Goal: Task Accomplishment & Management: Use online tool/utility

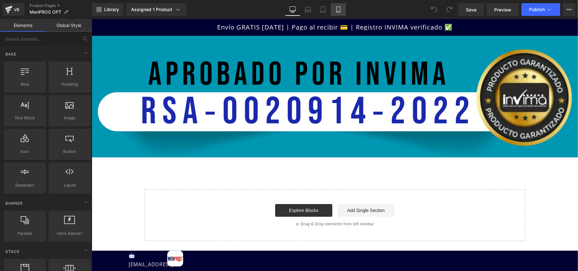
click at [336, 10] on icon at bounding box center [338, 9] width 6 height 6
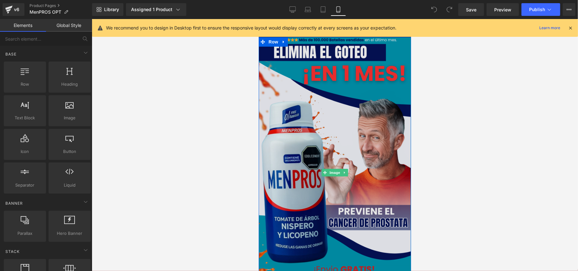
click at [328, 124] on img at bounding box center [334, 172] width 152 height 271
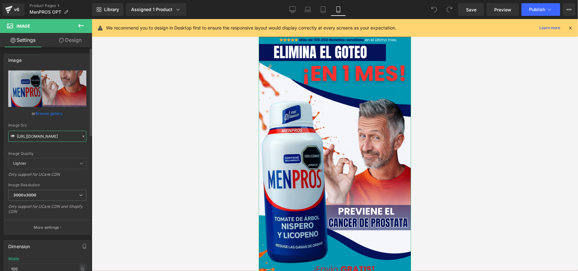
click at [51, 137] on input "[URL][DOMAIN_NAME]" at bounding box center [47, 136] width 78 height 11
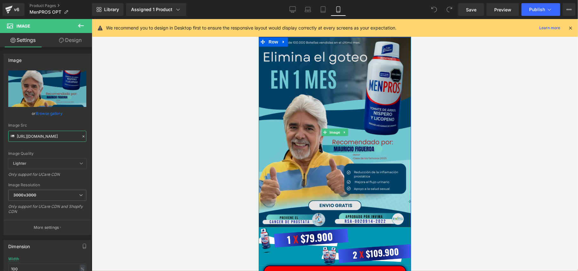
type input "[URL][DOMAIN_NAME]"
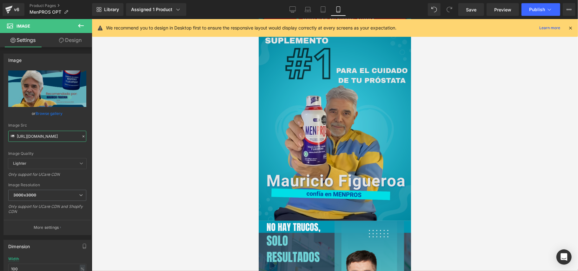
scroll to position [169, 0]
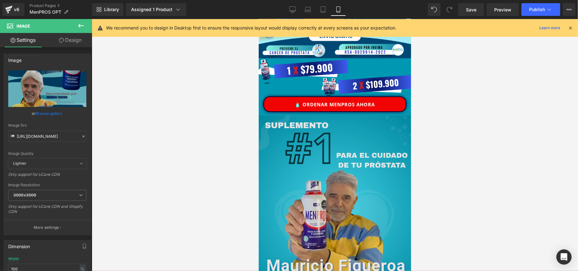
click at [384, 137] on img at bounding box center [334, 210] width 152 height 190
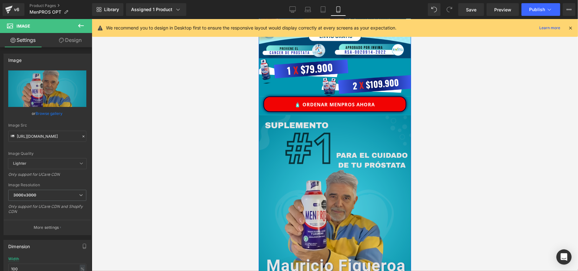
click at [277, 127] on img at bounding box center [334, 210] width 152 height 190
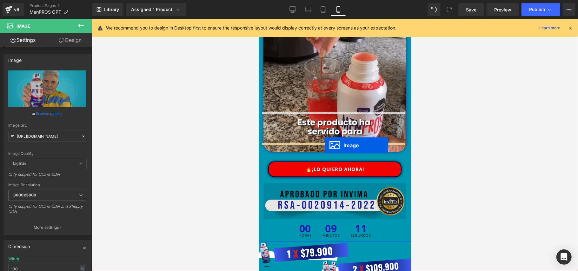
scroll to position [1523, 0]
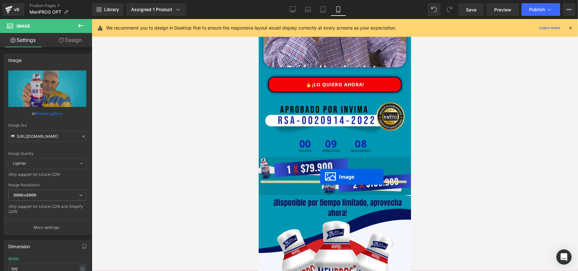
drag, startPoint x: 320, startPoint y: 125, endPoint x: 321, endPoint y: 176, distance: 51.1
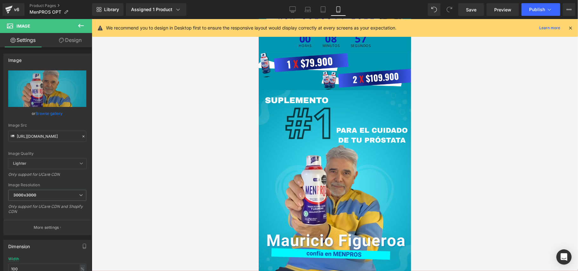
scroll to position [1592, 0]
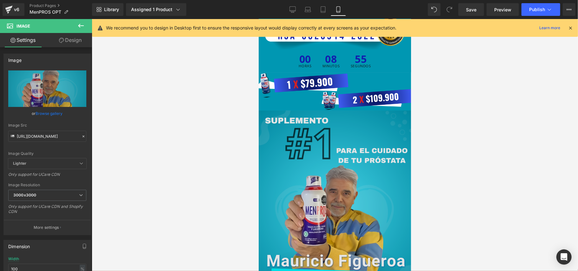
click at [305, 145] on img at bounding box center [334, 205] width 152 height 190
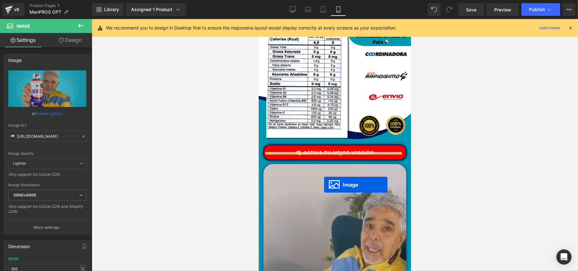
scroll to position [1846, 0]
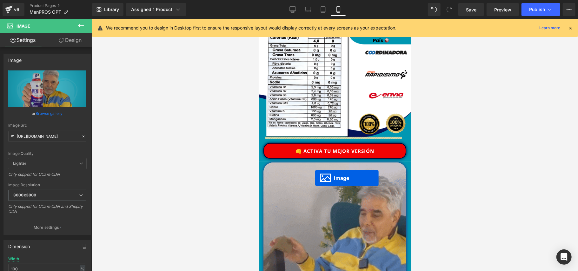
drag, startPoint x: 321, startPoint y: 185, endPoint x: 315, endPoint y: 178, distance: 9.7
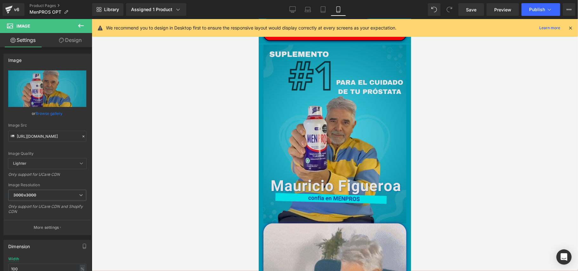
scroll to position [1915, 0]
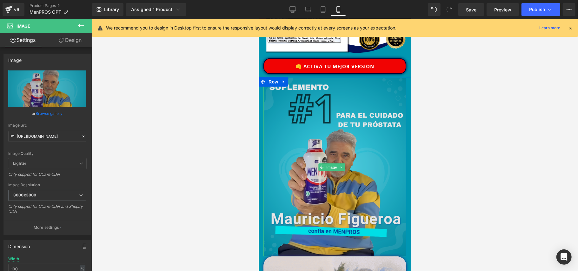
click at [387, 122] on img at bounding box center [334, 166] width 143 height 179
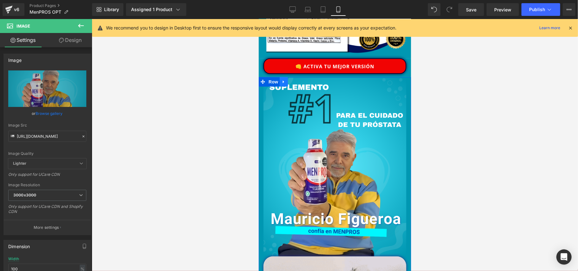
click at [285, 79] on icon at bounding box center [283, 81] width 4 height 5
click at [266, 77] on span at bounding box center [262, 82] width 8 height 10
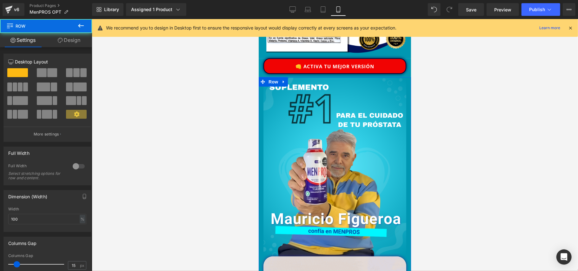
click at [73, 43] on link "Design" at bounding box center [69, 40] width 46 height 14
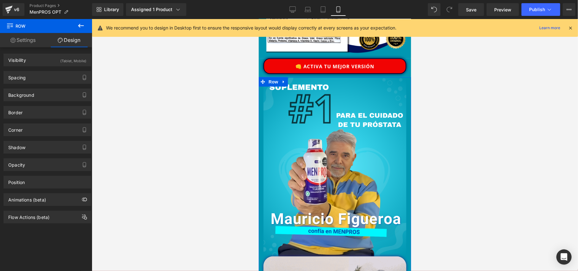
click at [27, 41] on link "Settings" at bounding box center [23, 40] width 46 height 14
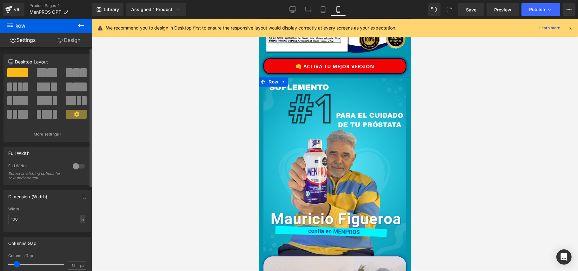
click at [74, 166] on div at bounding box center [78, 166] width 15 height 10
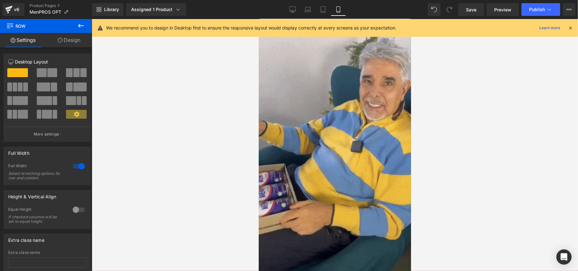
scroll to position [2254, 0]
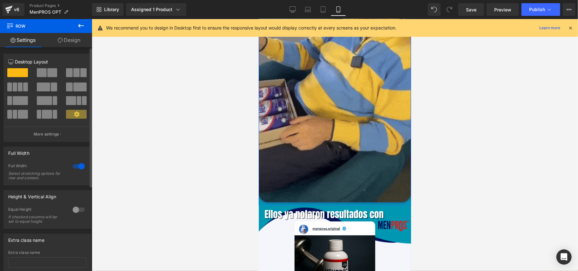
click at [78, 168] on div at bounding box center [78, 166] width 15 height 10
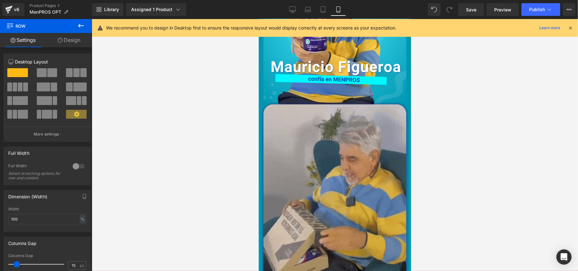
scroll to position [2084, 0]
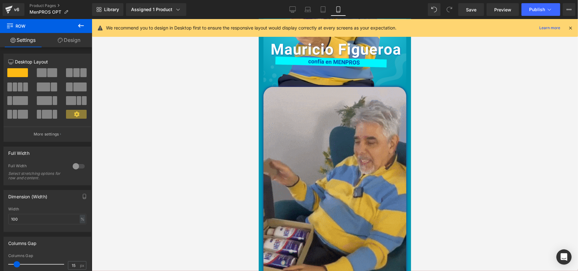
click at [354, 149] on img at bounding box center [334, 215] width 143 height 256
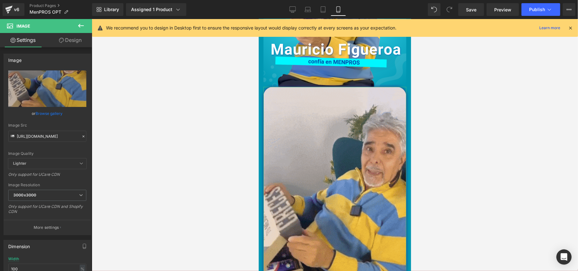
click at [71, 41] on link "Design" at bounding box center [70, 40] width 46 height 14
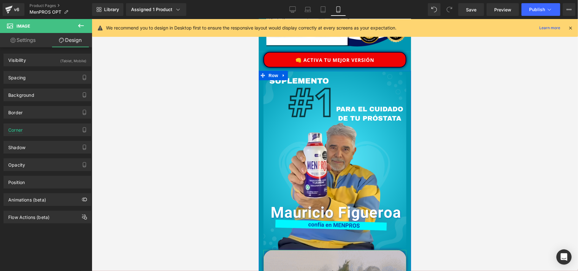
scroll to position [1915, 0]
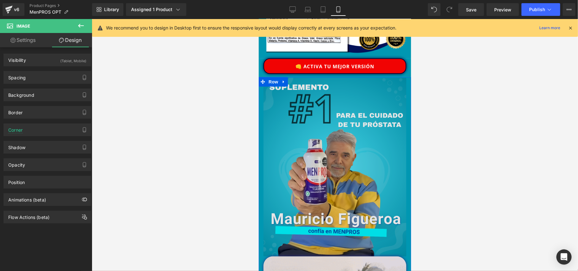
click at [333, 130] on img at bounding box center [334, 166] width 143 height 179
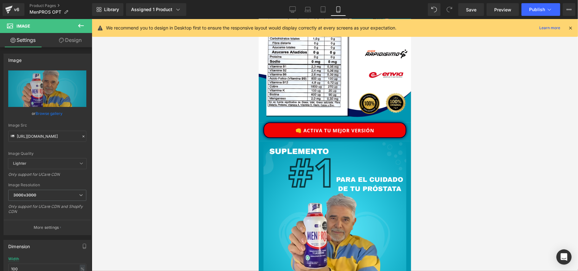
scroll to position [1831, 0]
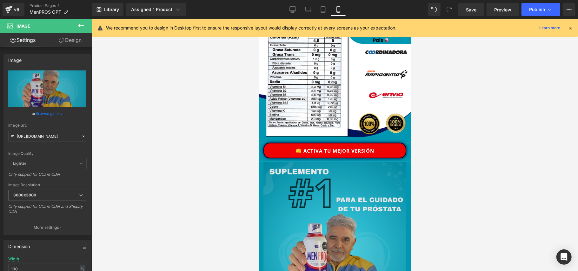
click at [337, 217] on img at bounding box center [334, 251] width 143 height 179
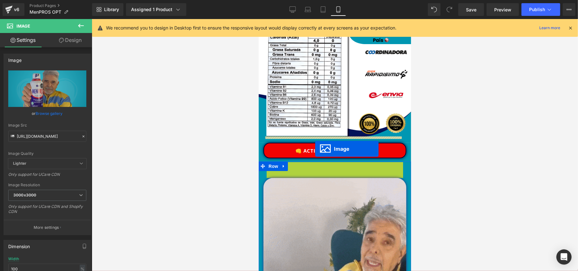
drag, startPoint x: 322, startPoint y: 222, endPoint x: 315, endPoint y: 149, distance: 73.7
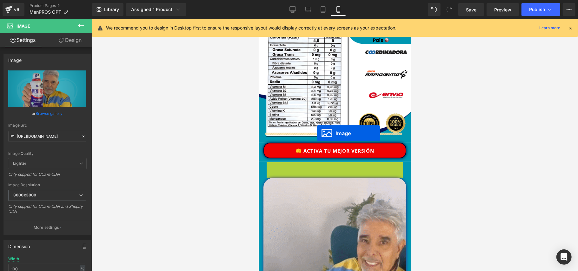
drag, startPoint x: 321, startPoint y: 136, endPoint x: 316, endPoint y: 133, distance: 5.8
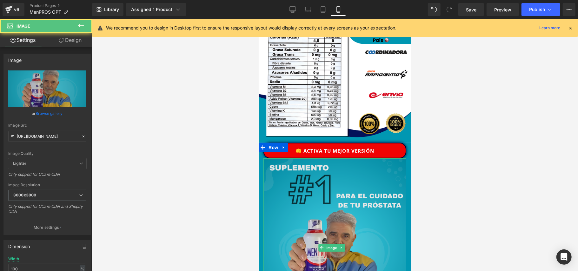
click at [327, 186] on img at bounding box center [334, 247] width 143 height 179
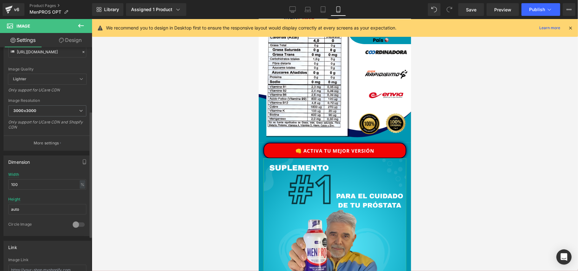
scroll to position [169, 0]
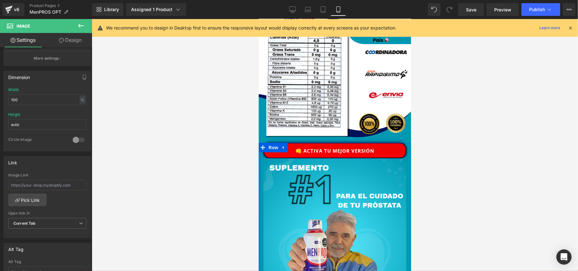
click at [260, 159] on div at bounding box center [259, 240] width 2 height 197
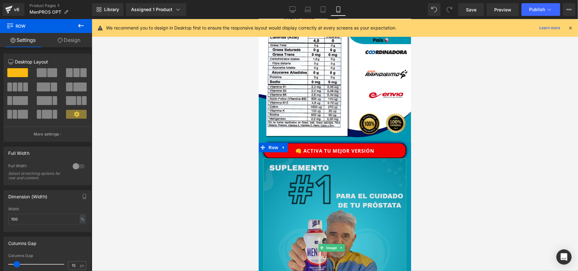
click at [271, 168] on img at bounding box center [334, 247] width 143 height 179
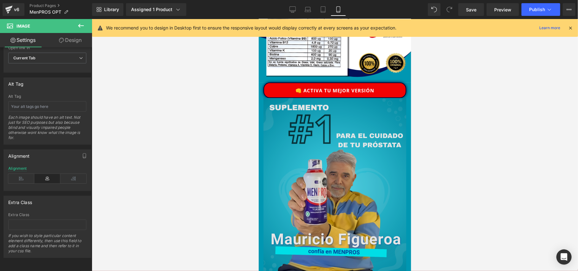
scroll to position [1831, 0]
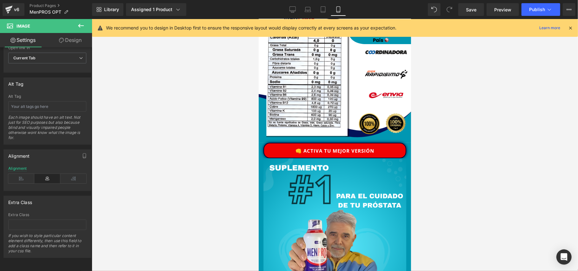
click at [80, 21] on button at bounding box center [81, 26] width 22 height 14
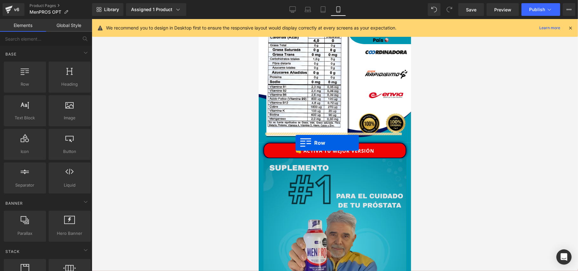
drag, startPoint x: 282, startPoint y: 97, endPoint x: 295, endPoint y: 142, distance: 46.8
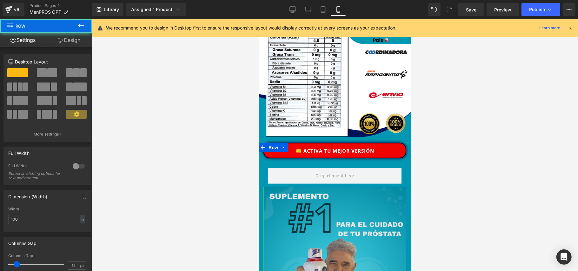
click at [330, 204] on img at bounding box center [334, 276] width 143 height 179
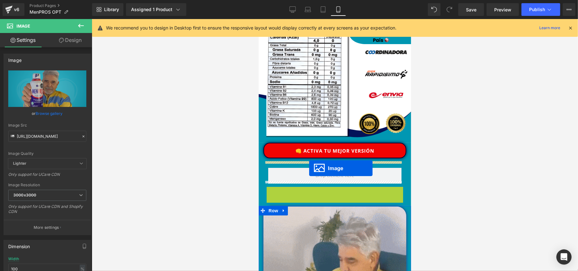
drag, startPoint x: 325, startPoint y: 247, endPoint x: 309, endPoint y: 168, distance: 80.4
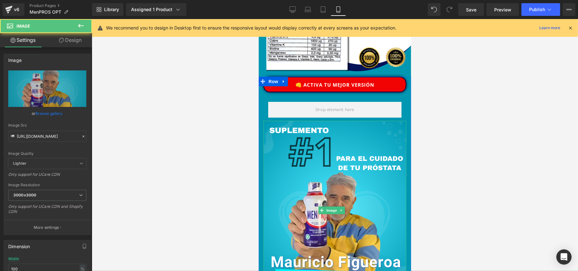
scroll to position [2000, 0]
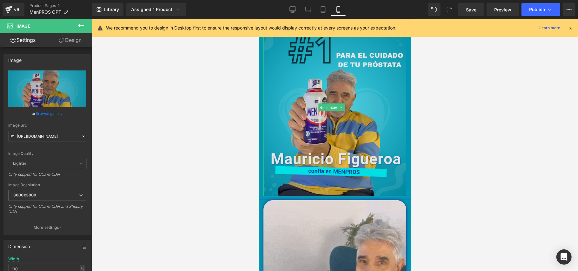
click at [377, 112] on img at bounding box center [334, 106] width 143 height 179
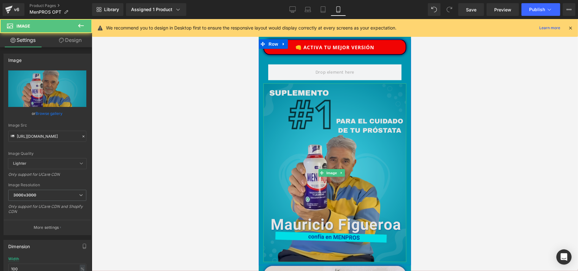
scroll to position [1915, 0]
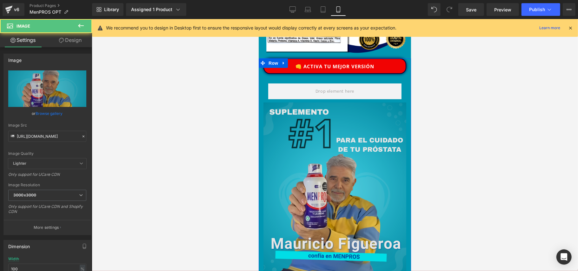
click at [263, 102] on div "Image" at bounding box center [334, 191] width 143 height 179
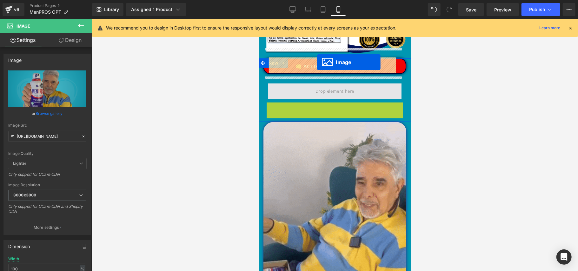
drag, startPoint x: 330, startPoint y: 162, endPoint x: 317, endPoint y: 62, distance: 100.9
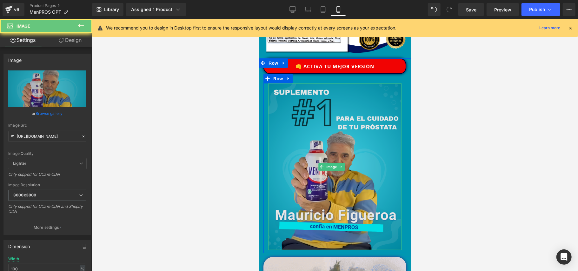
click at [319, 83] on img at bounding box center [334, 166] width 133 height 167
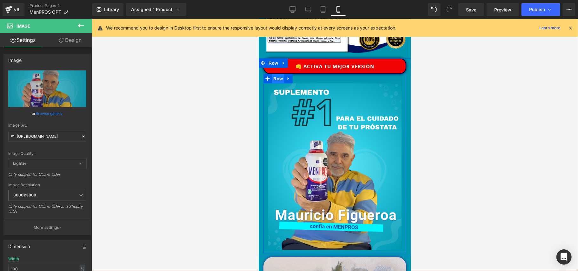
click at [275, 74] on span "Row" at bounding box center [277, 79] width 13 height 10
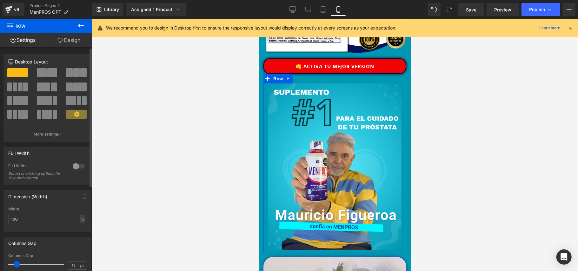
click at [73, 166] on div at bounding box center [78, 166] width 15 height 10
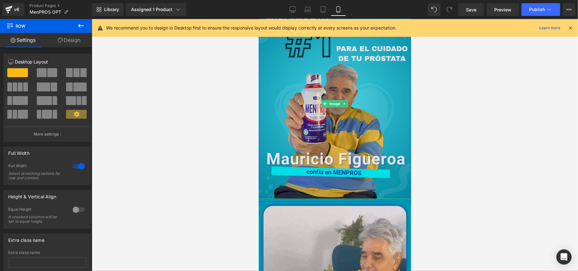
scroll to position [2000, 0]
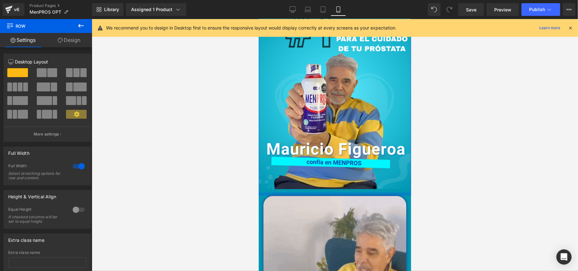
click at [395, 192] on div at bounding box center [334, 193] width 152 height 3
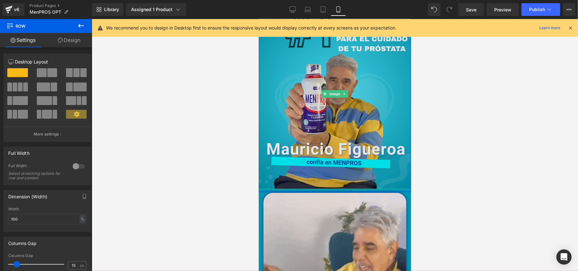
drag, startPoint x: 395, startPoint y: 167, endPoint x: 396, endPoint y: 157, distance: 9.3
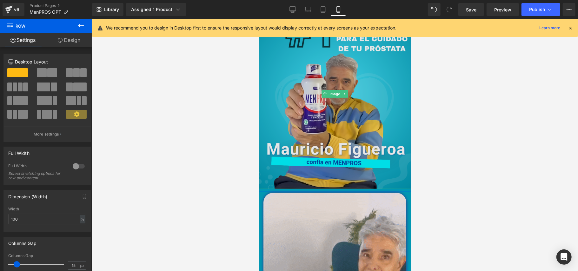
click at [396, 157] on div "👊 Activa tu mejor versión Button Image Row Row" at bounding box center [334, 82] width 152 height 219
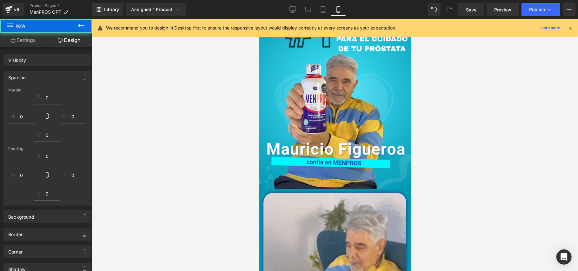
click at [426, 160] on div at bounding box center [335, 145] width 486 height 252
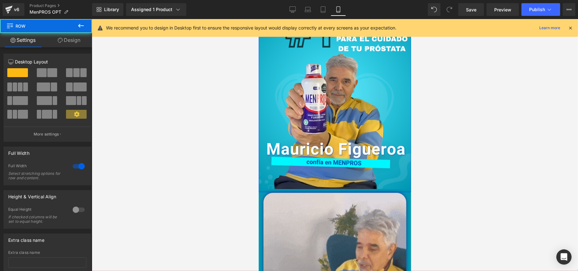
click at [354, 165] on div "👊 Activa tu mejor versión Button Image Row Row" at bounding box center [334, 82] width 152 height 219
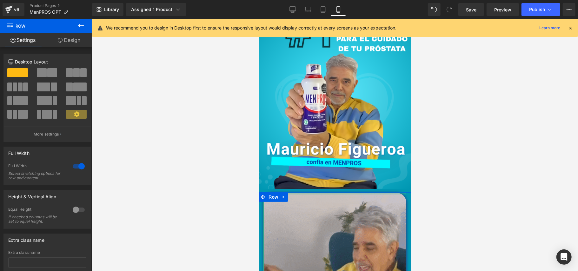
drag, startPoint x: 354, startPoint y: 163, endPoint x: 354, endPoint y: 167, distance: 3.8
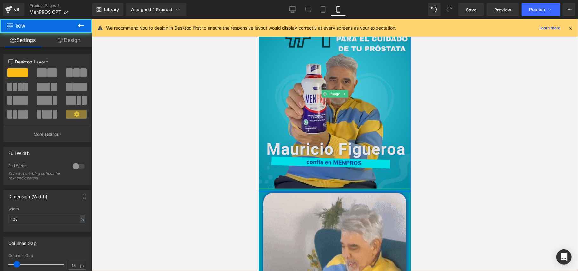
drag, startPoint x: 360, startPoint y: 165, endPoint x: 360, endPoint y: 157, distance: 7.6
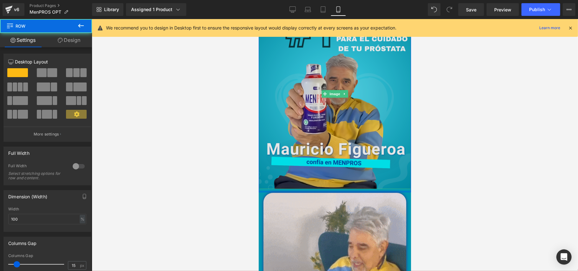
click at [360, 157] on div "👊 Activa tu mejor versión Button Image Row Row" at bounding box center [334, 82] width 152 height 219
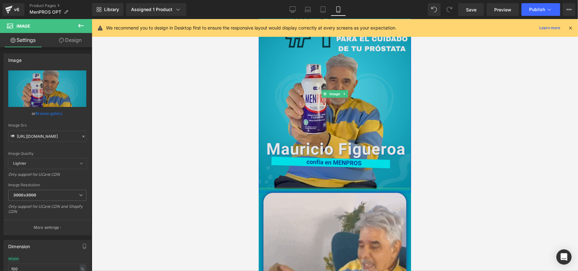
drag, startPoint x: 380, startPoint y: 163, endPoint x: 378, endPoint y: 157, distance: 5.9
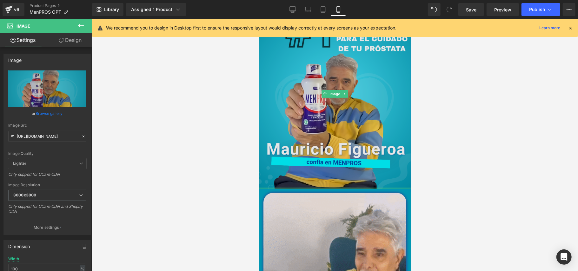
click at [377, 151] on div "Image" at bounding box center [334, 93] width 152 height 190
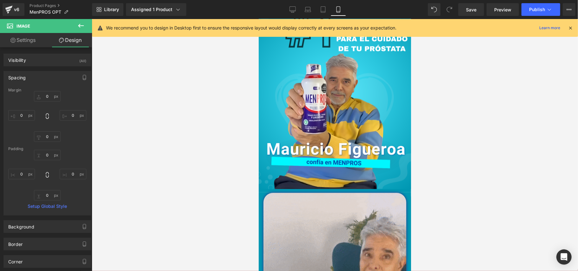
click at [498, 173] on div at bounding box center [335, 145] width 486 height 252
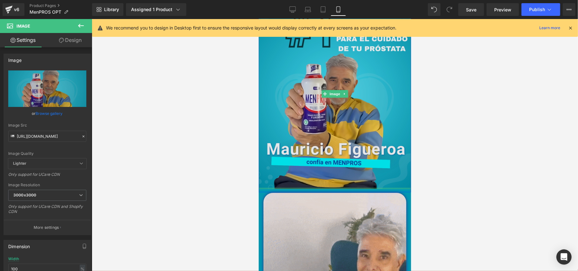
drag, startPoint x: 397, startPoint y: 163, endPoint x: 388, endPoint y: 149, distance: 16.2
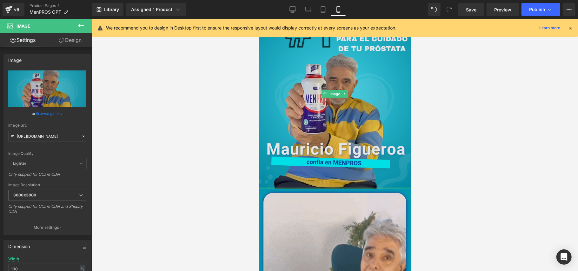
click at [388, 149] on div "Image" at bounding box center [334, 93] width 152 height 190
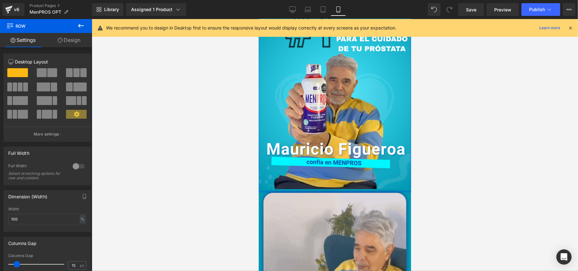
drag, startPoint x: 370, startPoint y: 165, endPoint x: 375, endPoint y: 161, distance: 6.1
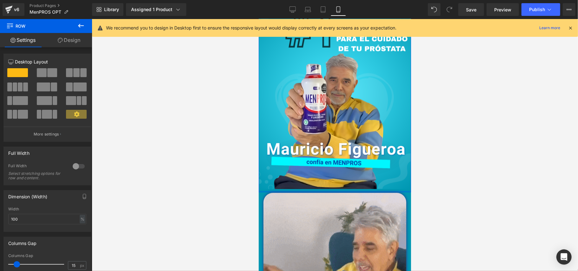
click at [375, 161] on div "👊 Activa tu mejor versión Button Image Row Row" at bounding box center [334, 82] width 152 height 219
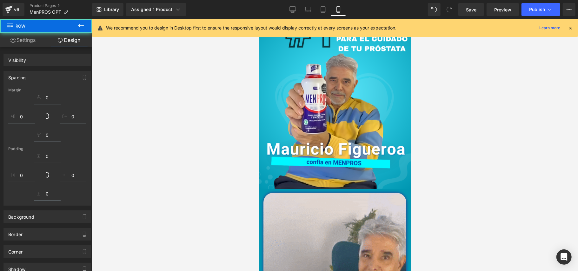
click at [474, 162] on div at bounding box center [335, 145] width 486 height 252
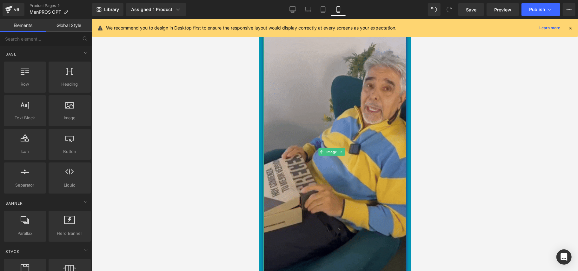
scroll to position [2169, 0]
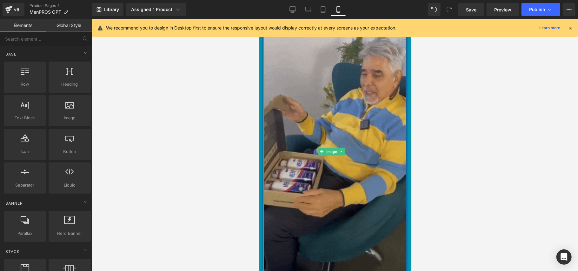
click at [355, 173] on img at bounding box center [334, 151] width 143 height 256
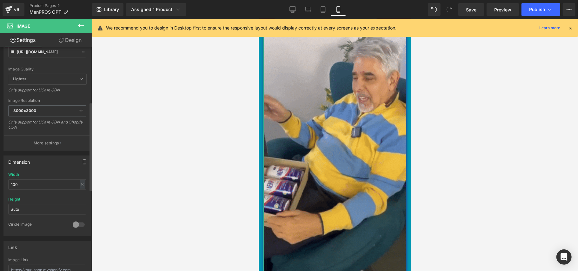
scroll to position [169, 0]
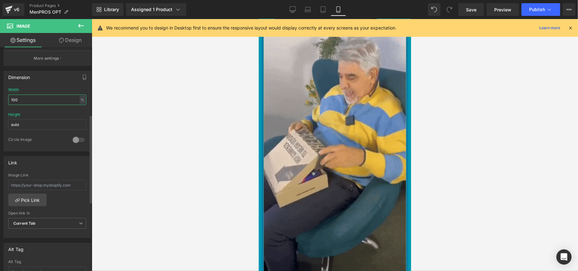
click at [29, 101] on input "100" at bounding box center [47, 100] width 78 height 10
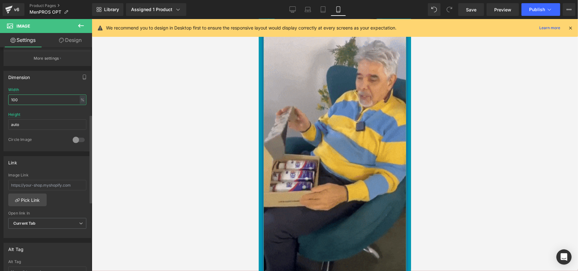
click at [29, 101] on input "100" at bounding box center [47, 100] width 78 height 10
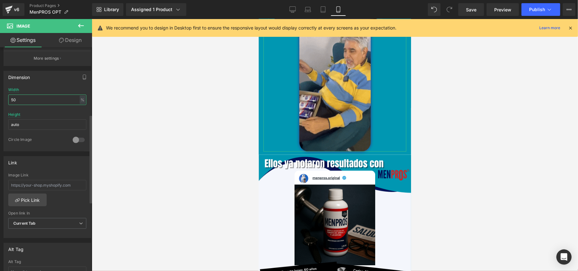
click at [23, 103] on input "50" at bounding box center [47, 100] width 78 height 10
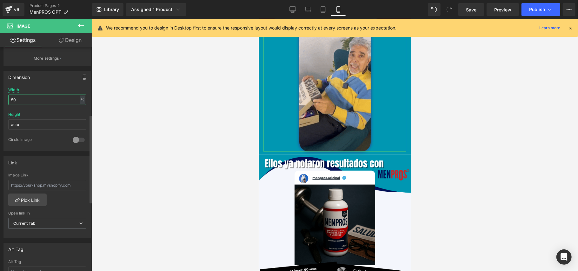
click at [23, 103] on input "50" at bounding box center [47, 100] width 78 height 10
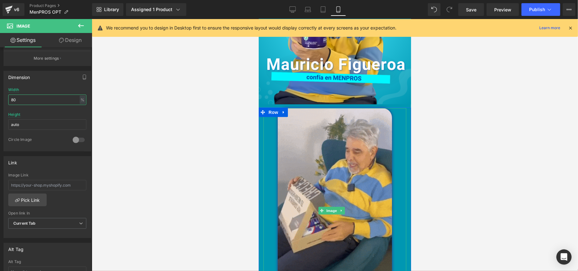
scroll to position [2169, 0]
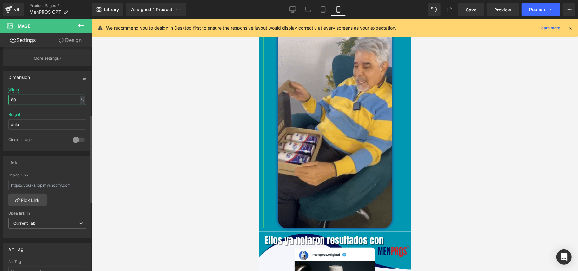
click at [25, 99] on input "80" at bounding box center [47, 100] width 78 height 10
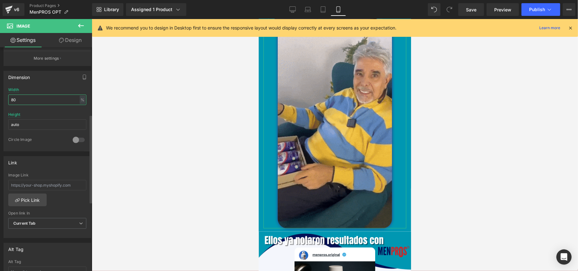
click at [25, 99] on input "80" at bounding box center [47, 100] width 78 height 10
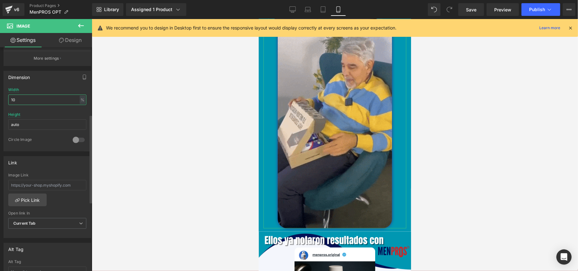
type input "100"
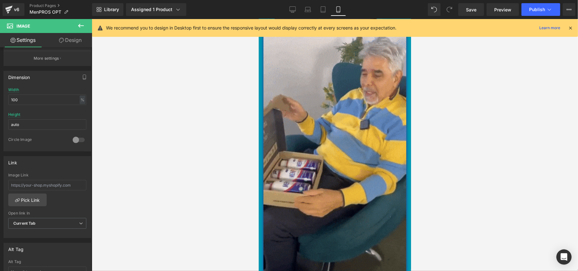
click at [167, 113] on div at bounding box center [335, 145] width 486 height 252
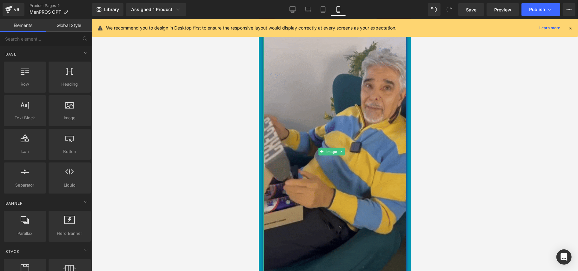
click at [289, 149] on img at bounding box center [334, 151] width 143 height 256
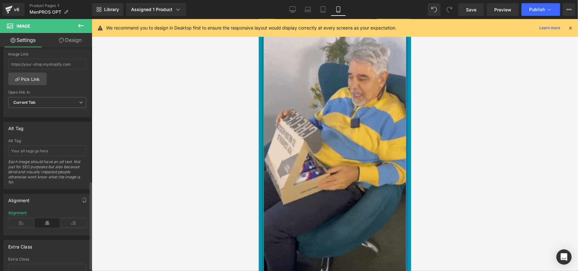
scroll to position [258, 0]
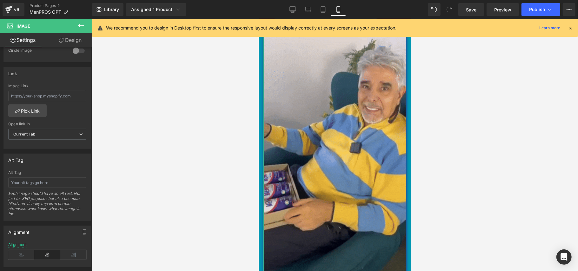
click at [69, 38] on link "Design" at bounding box center [70, 40] width 46 height 14
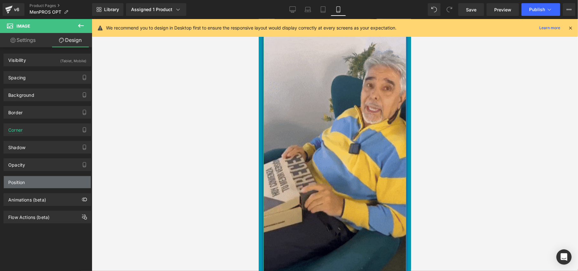
click at [32, 187] on div "Position" at bounding box center [47, 182] width 87 height 12
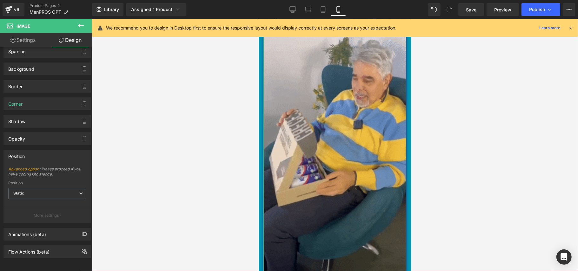
scroll to position [34, 0]
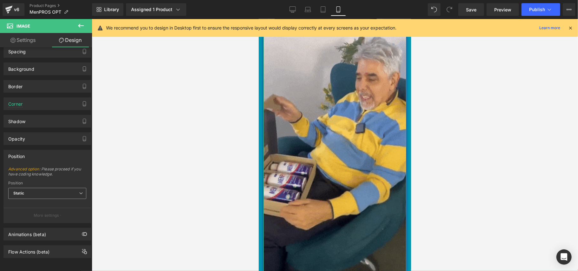
click at [31, 188] on span "Static" at bounding box center [47, 193] width 78 height 11
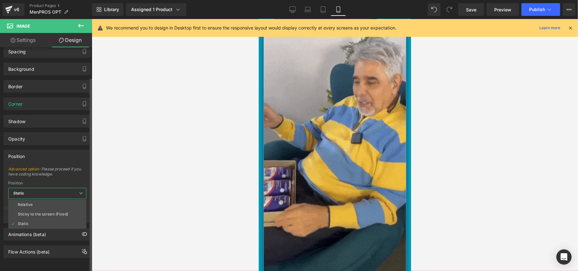
click at [31, 188] on span "Static" at bounding box center [47, 193] width 78 height 11
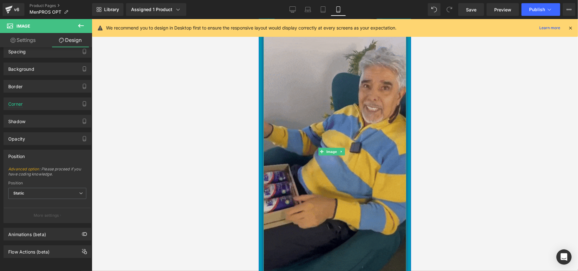
drag, startPoint x: 345, startPoint y: 241, endPoint x: 341, endPoint y: 209, distance: 33.0
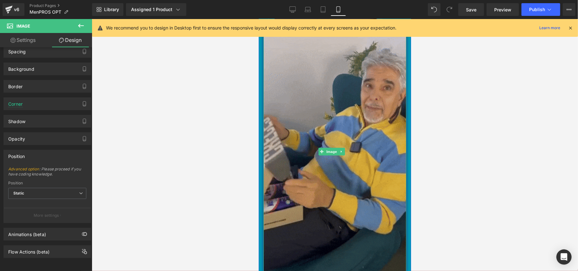
click at [339, 209] on div "Image" at bounding box center [334, 151] width 143 height 256
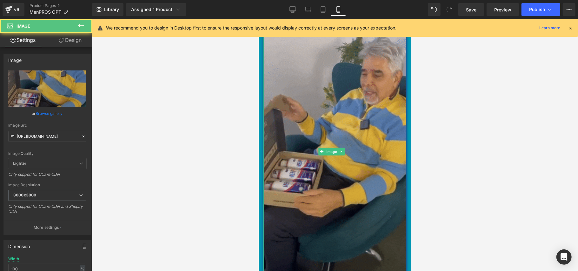
click at [342, 230] on img at bounding box center [334, 151] width 143 height 256
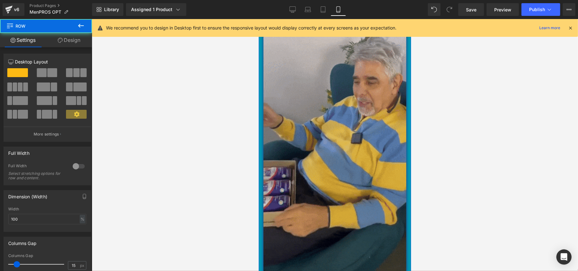
drag, startPoint x: 343, startPoint y: 245, endPoint x: 343, endPoint y: 235, distance: 10.2
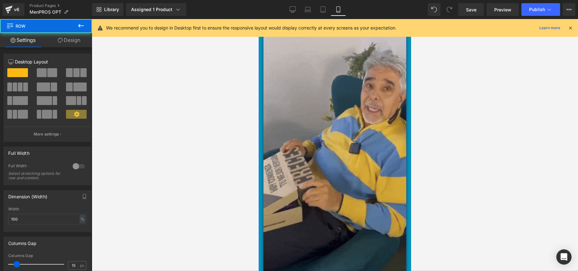
click at [343, 235] on div "Image Row" at bounding box center [334, 151] width 152 height 256
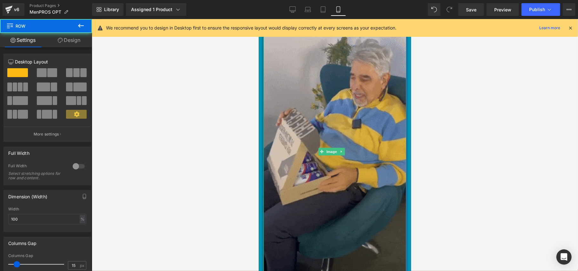
click at [343, 235] on img at bounding box center [334, 151] width 143 height 256
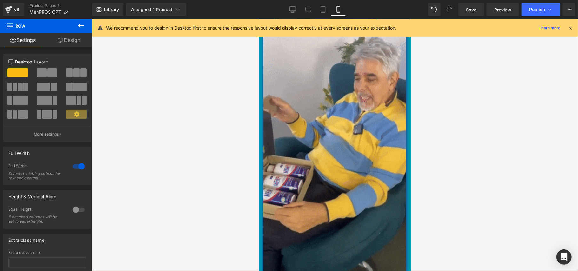
drag, startPoint x: 343, startPoint y: 242, endPoint x: 343, endPoint y: 248, distance: 6.0
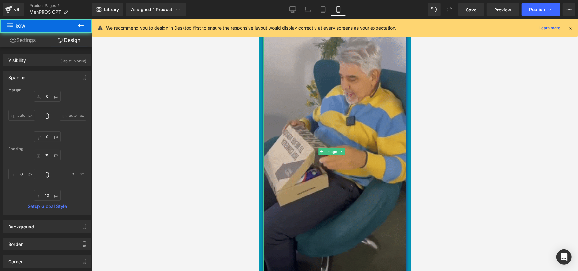
click at [366, 233] on img at bounding box center [334, 151] width 143 height 256
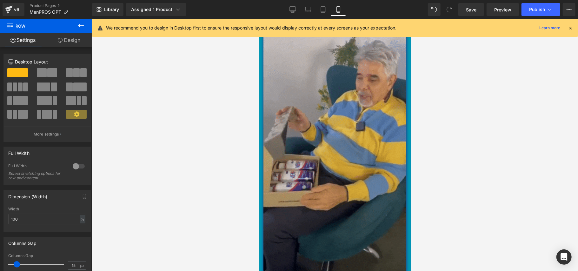
drag, startPoint x: 366, startPoint y: 241, endPoint x: 361, endPoint y: 226, distance: 16.2
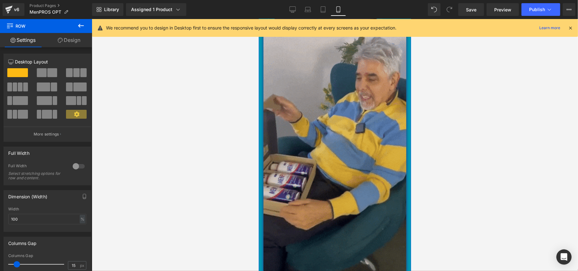
click at [361, 226] on div "Image Row" at bounding box center [334, 151] width 152 height 256
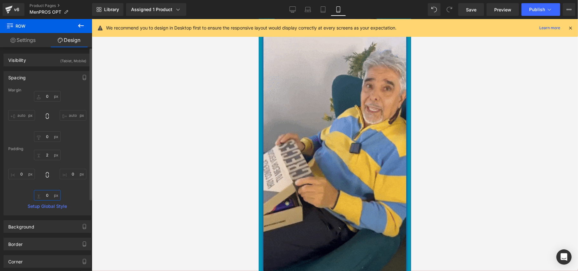
click at [46, 196] on input "0" at bounding box center [47, 195] width 27 height 10
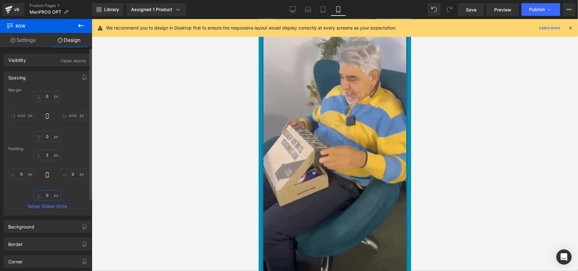
click at [46, 196] on input "0" at bounding box center [47, 195] width 27 height 10
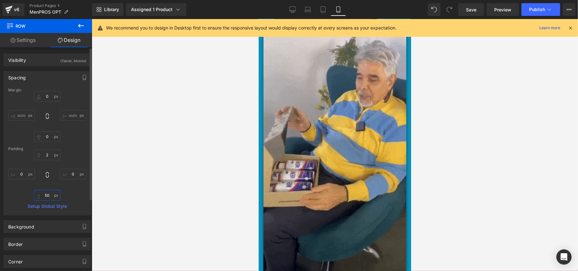
click at [46, 196] on input "50" at bounding box center [47, 195] width 27 height 10
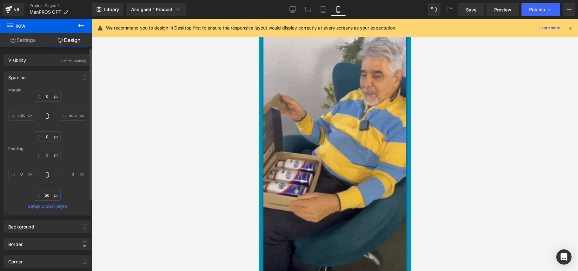
click at [46, 196] on input "50" at bounding box center [47, 195] width 27 height 10
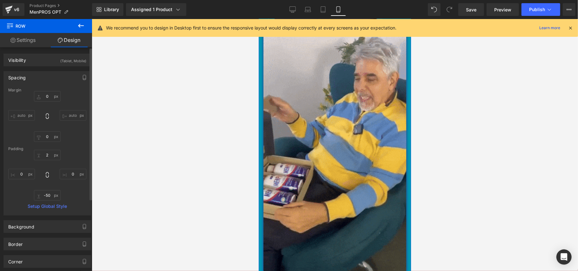
click at [73, 194] on div "2px 2 0px 0 0px -50 0px 0" at bounding box center [47, 175] width 78 height 51
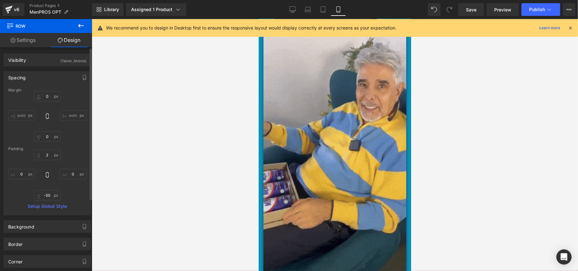
click at [48, 172] on icon at bounding box center [47, 175] width 6 height 6
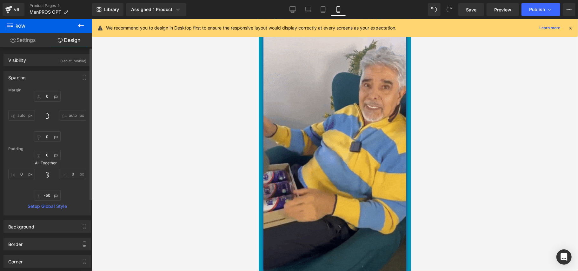
click at [48, 178] on span at bounding box center [47, 175] width 6 height 7
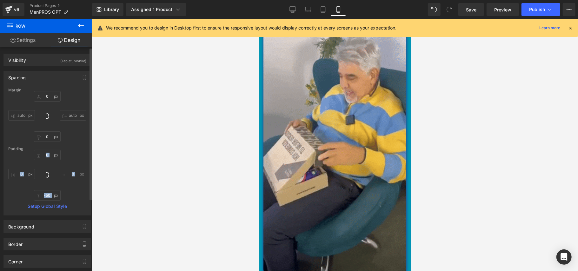
drag, startPoint x: 48, startPoint y: 176, endPoint x: 48, endPoint y: 183, distance: 6.7
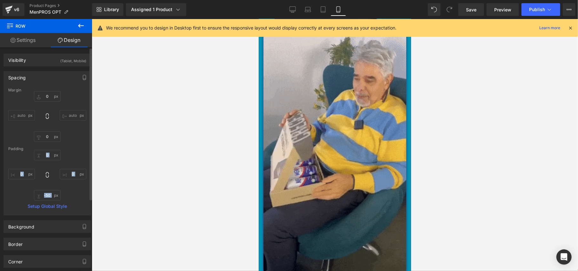
click at [48, 184] on div "2px 2 0px 0 0px -50 0px 0" at bounding box center [47, 175] width 78 height 51
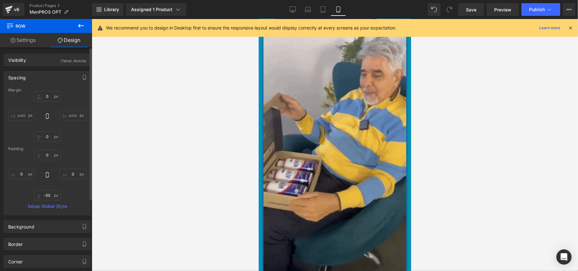
click at [48, 182] on div "2px 2 0px 0 0px -50 0px 0" at bounding box center [47, 175] width 78 height 51
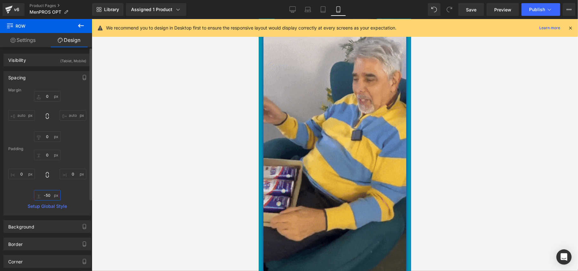
click at [45, 196] on input "-50" at bounding box center [47, 195] width 27 height 10
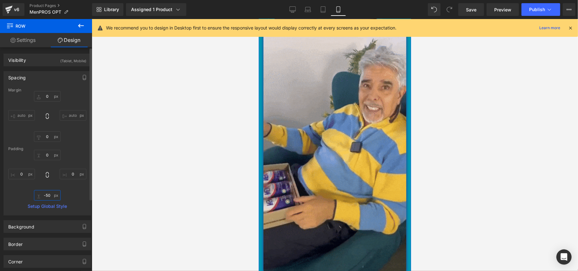
click at [45, 196] on input "-50" at bounding box center [47, 195] width 27 height 10
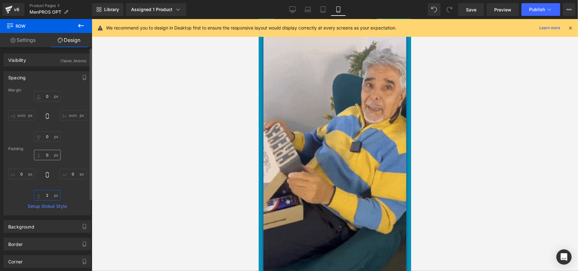
type input "2"
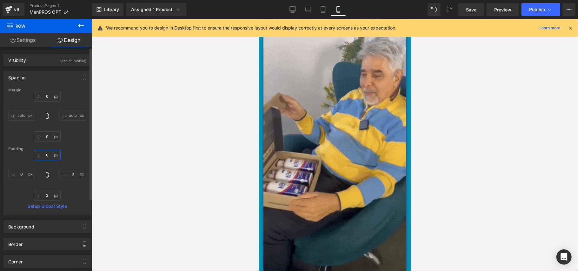
click at [45, 159] on input "2" at bounding box center [47, 155] width 27 height 10
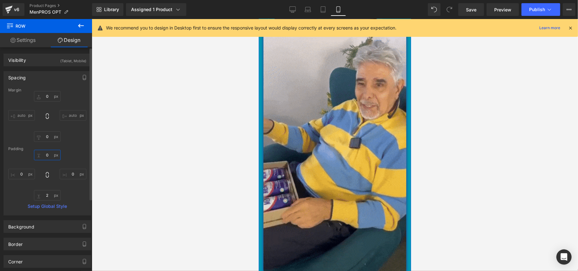
click at [45, 159] on input "2" at bounding box center [47, 155] width 27 height 10
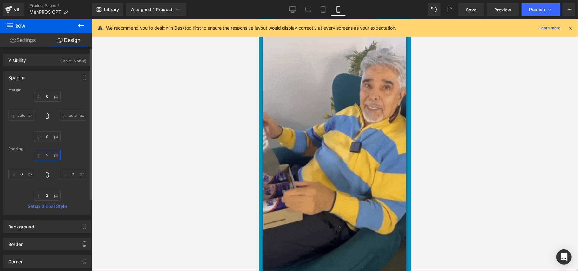
type input "2"
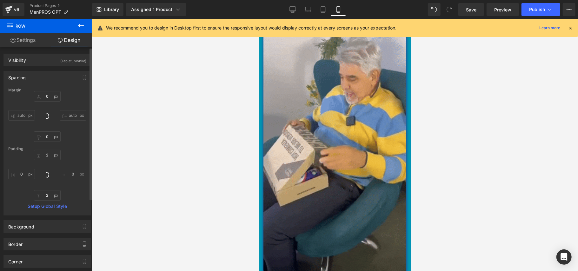
click at [74, 144] on div "Margin 0px 0 auto auto 0px 0 auto auto [GEOGRAPHIC_DATA] 2px 2 0px 0 0px 2 0px …" at bounding box center [47, 151] width 87 height 127
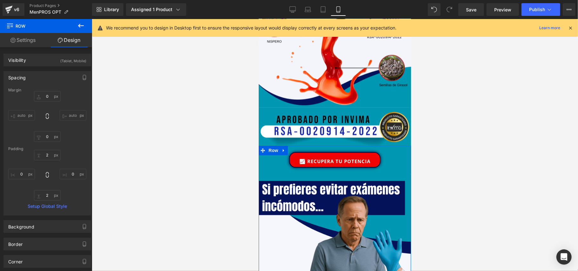
scroll to position [899, 0]
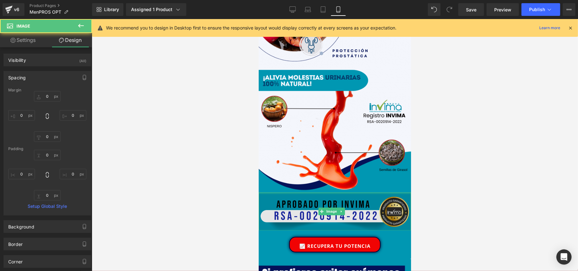
click at [371, 192] on img at bounding box center [334, 211] width 152 height 38
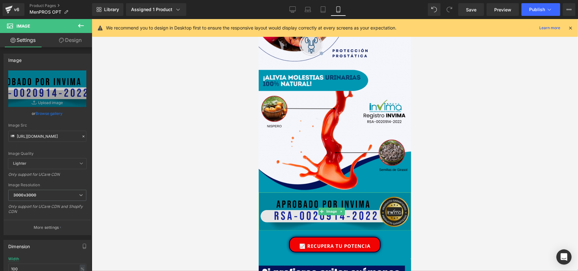
click at [371, 192] on img at bounding box center [334, 211] width 152 height 38
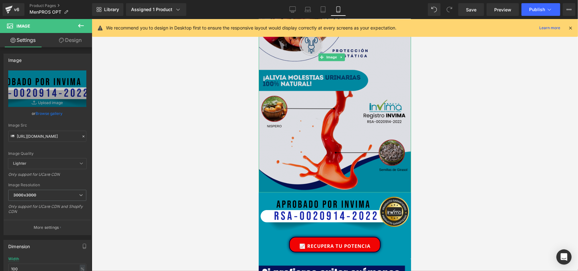
drag, startPoint x: 370, startPoint y: 182, endPoint x: 368, endPoint y: 178, distance: 4.7
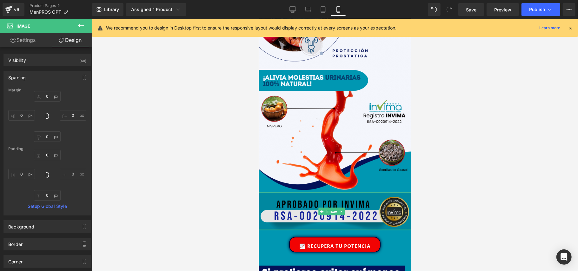
drag, startPoint x: 368, startPoint y: 216, endPoint x: 368, endPoint y: 201, distance: 15.6
click at [368, 201] on div "Image" at bounding box center [334, 211] width 152 height 38
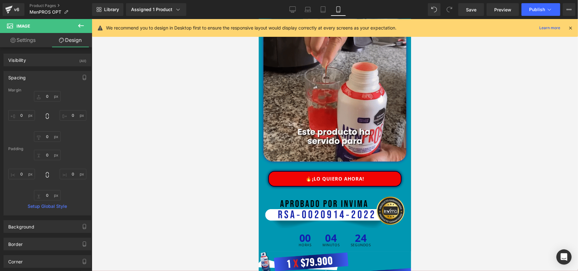
scroll to position [1439, 0]
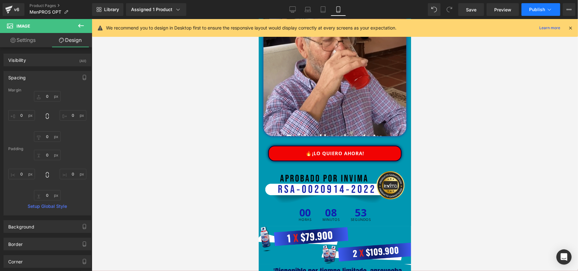
click at [534, 12] on button "Publish" at bounding box center [540, 9] width 39 height 13
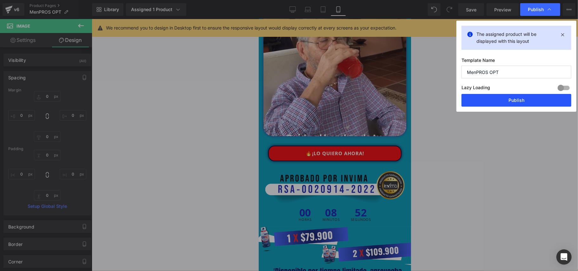
click at [494, 100] on button "Publish" at bounding box center [516, 100] width 110 height 13
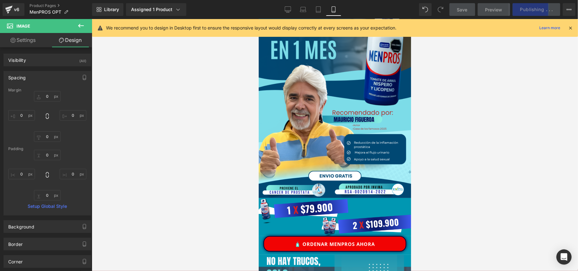
scroll to position [0, 0]
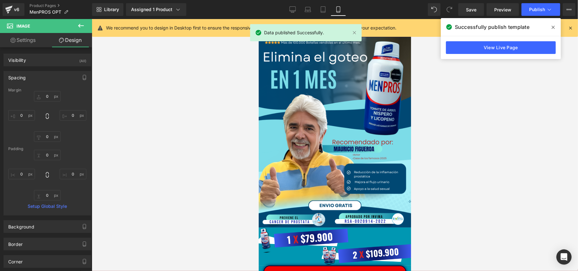
click at [490, 128] on div at bounding box center [335, 145] width 486 height 252
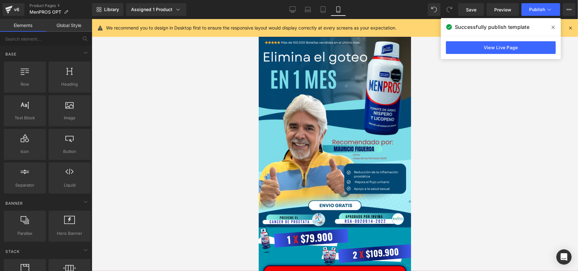
click at [494, 86] on div at bounding box center [335, 145] width 486 height 252
